Goal: Check status: Check status

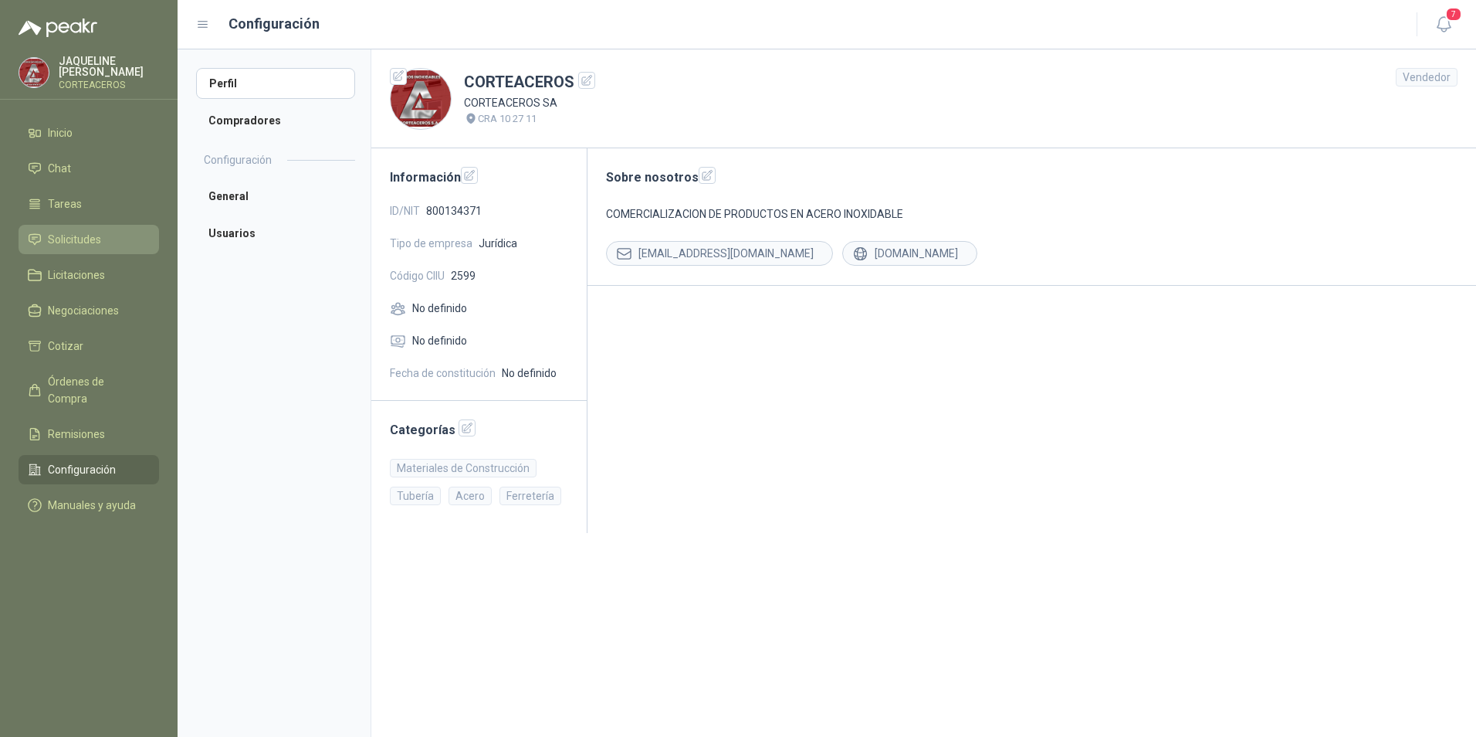
click at [87, 232] on span "Solicitudes" at bounding box center [74, 239] width 53 height 17
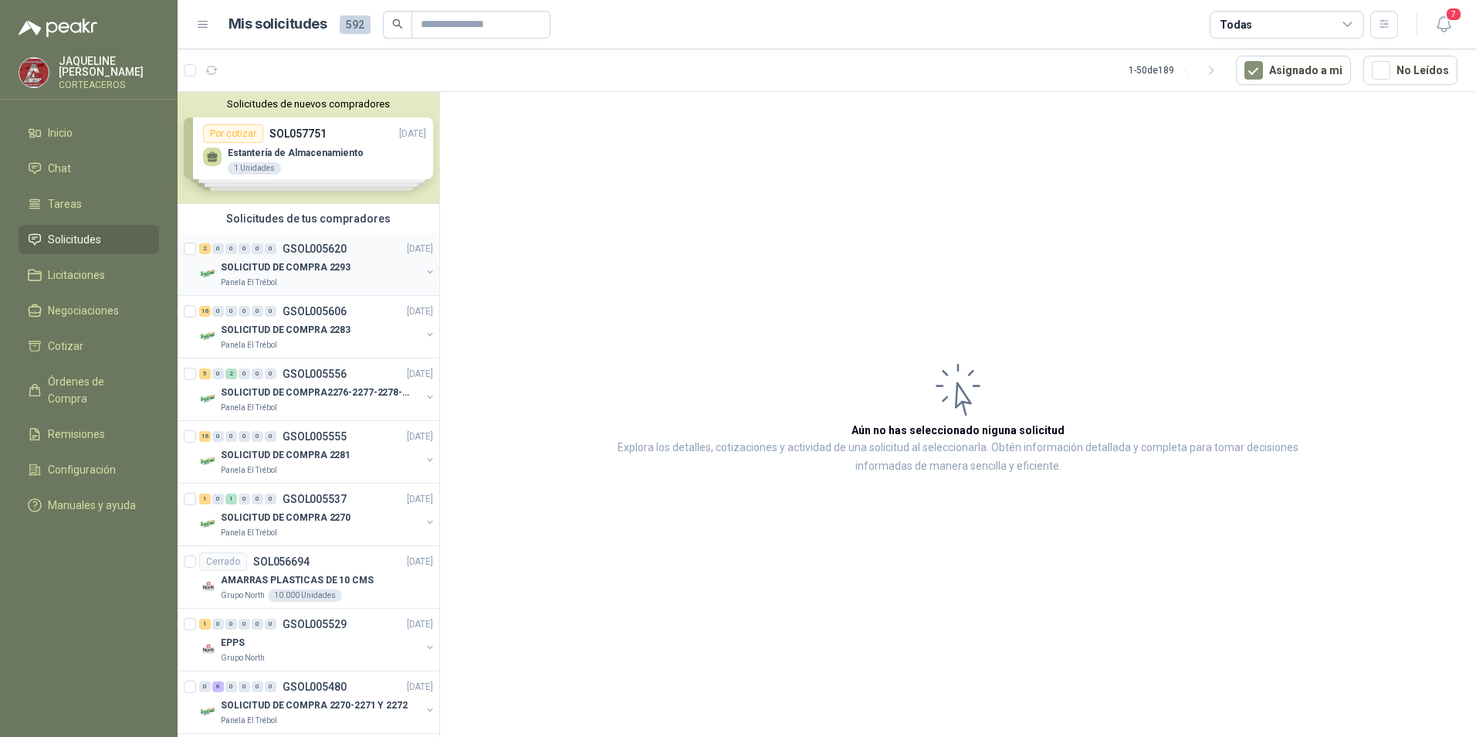
click at [332, 281] on div "Panela El Trébol" at bounding box center [321, 282] width 200 height 12
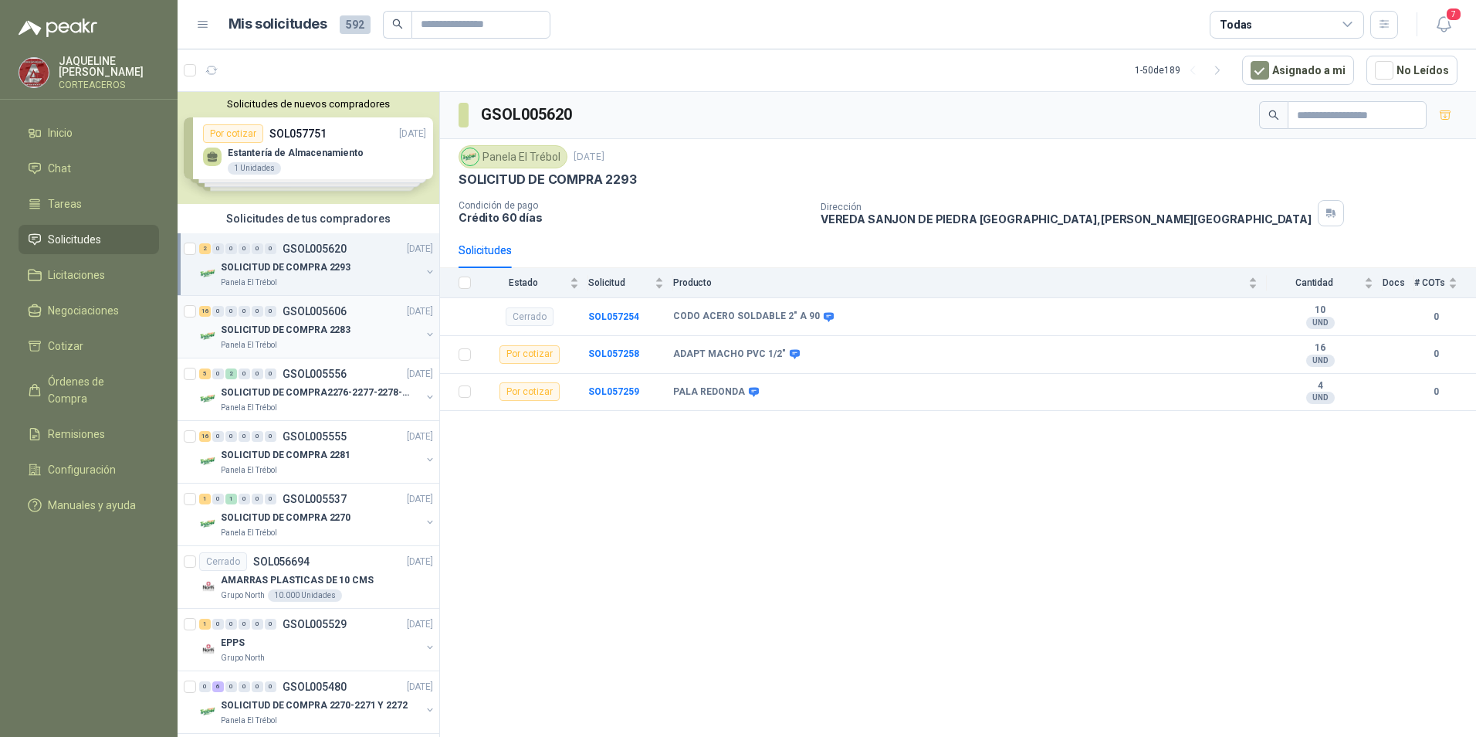
click at [293, 314] on p "GSOL005606" at bounding box center [315, 311] width 64 height 11
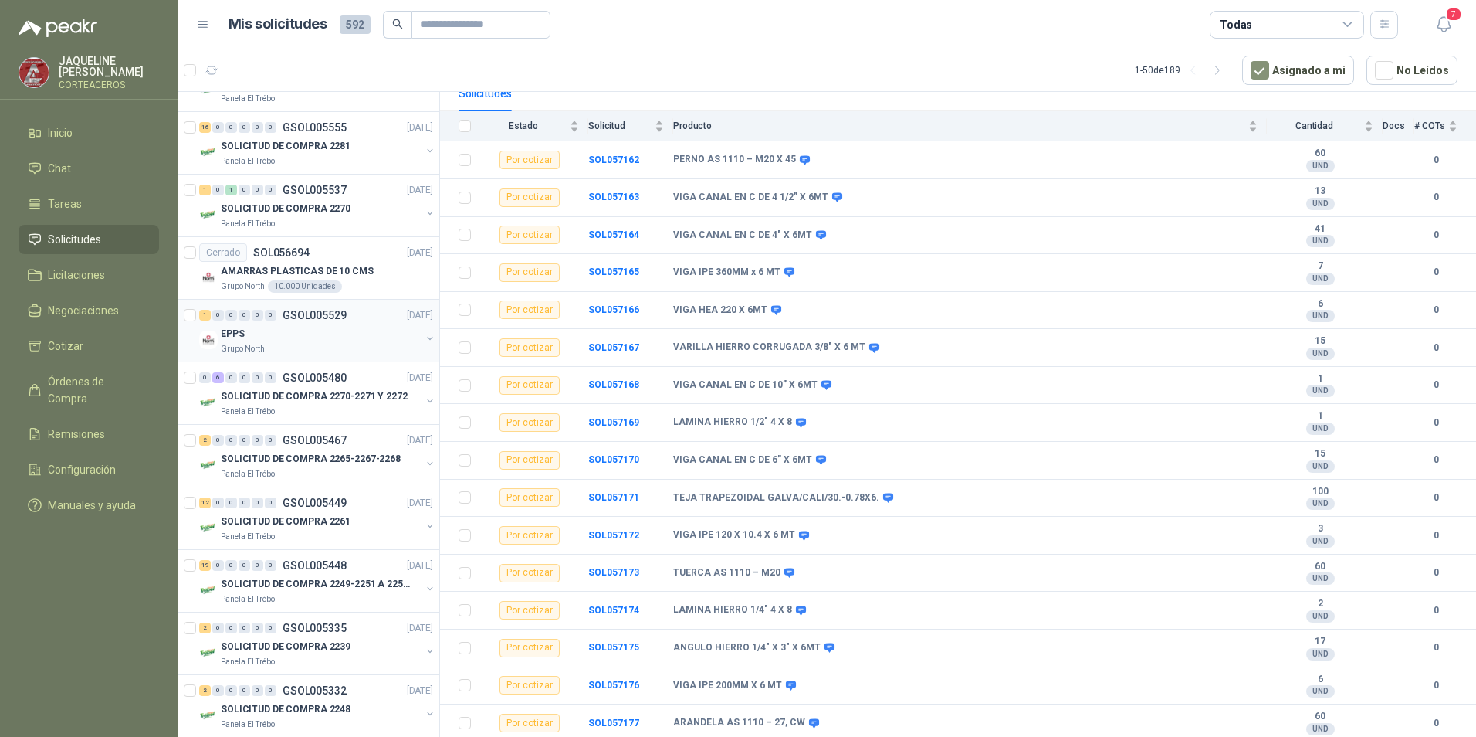
scroll to position [386, 0]
